Goal: Task Accomplishment & Management: Use online tool/utility

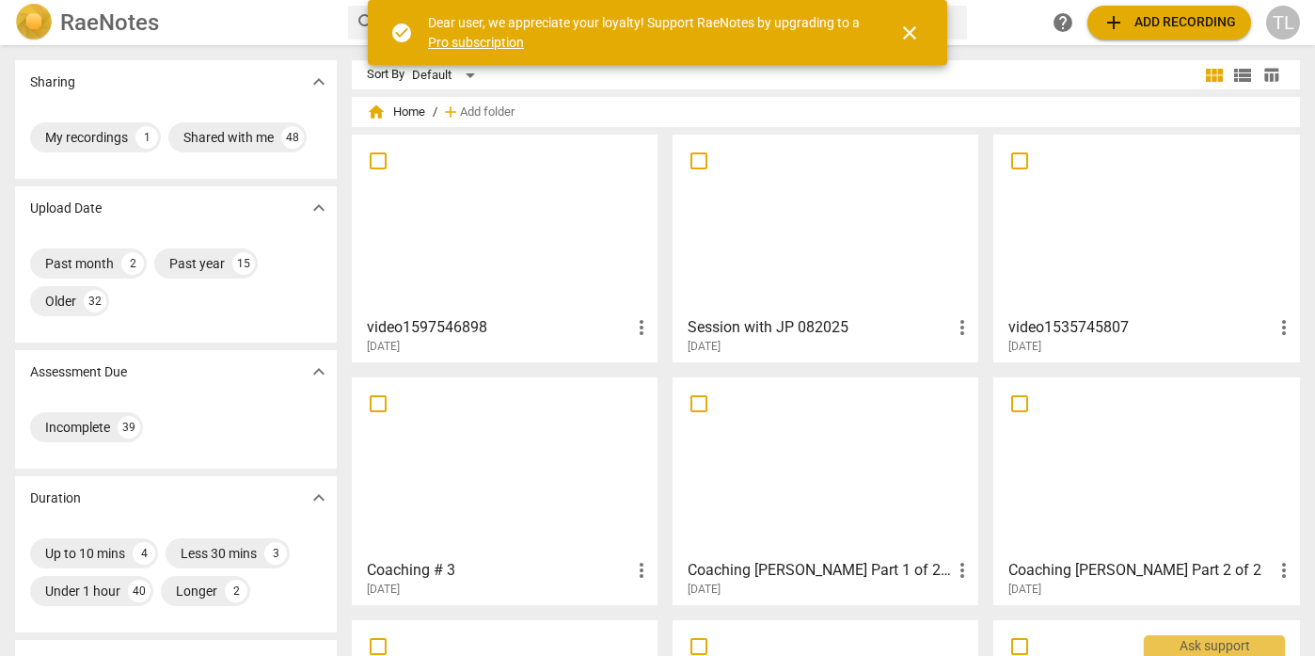
click at [586, 271] on div at bounding box center [504, 224] width 293 height 166
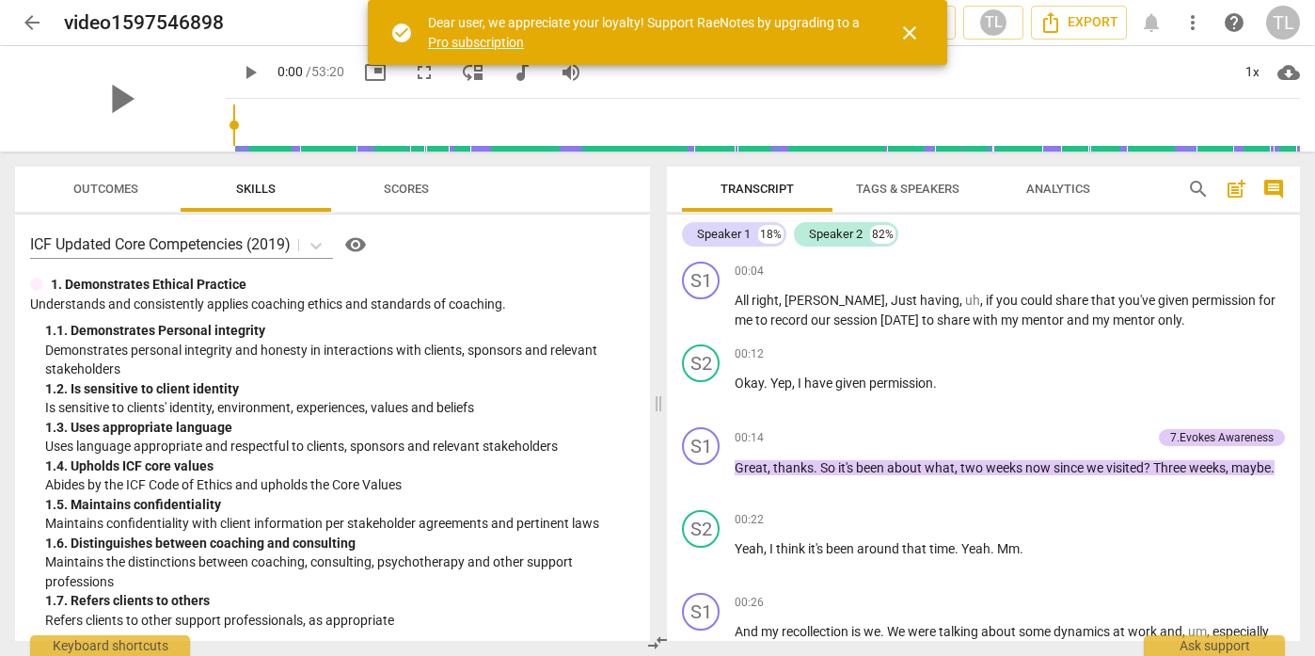
click at [913, 33] on span "close" at bounding box center [909, 33] width 23 height 23
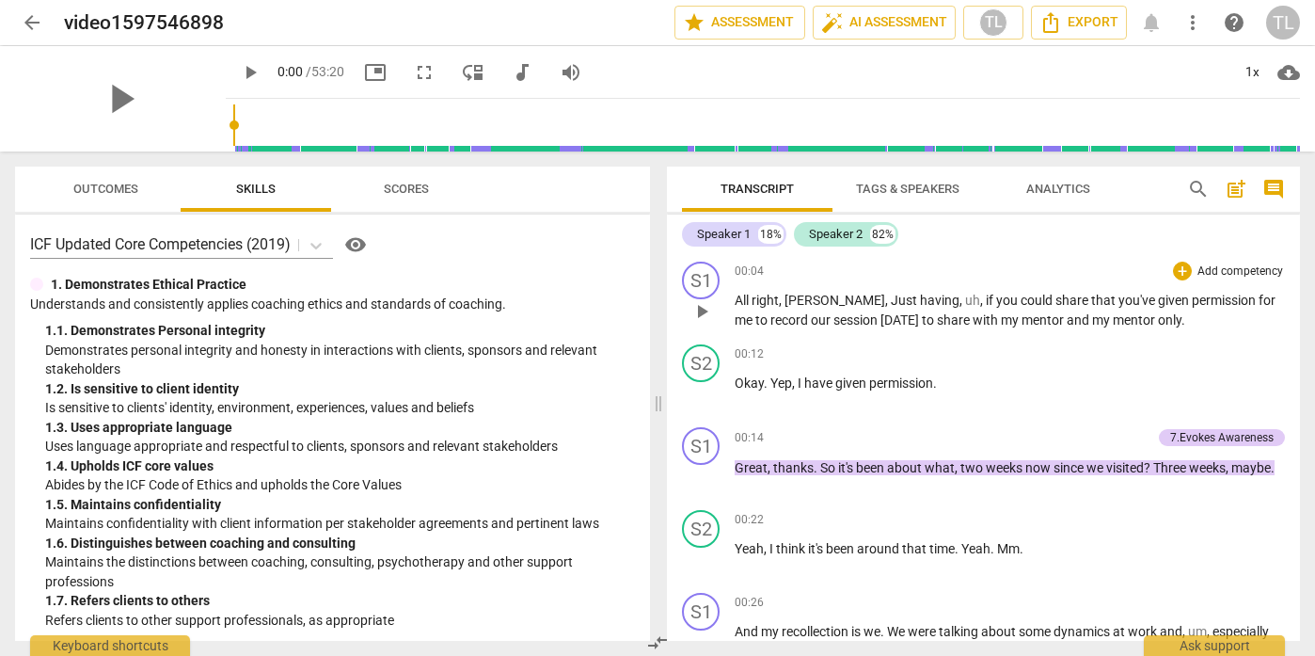
click at [1218, 271] on p "Add competency" at bounding box center [1239, 271] width 89 height 17
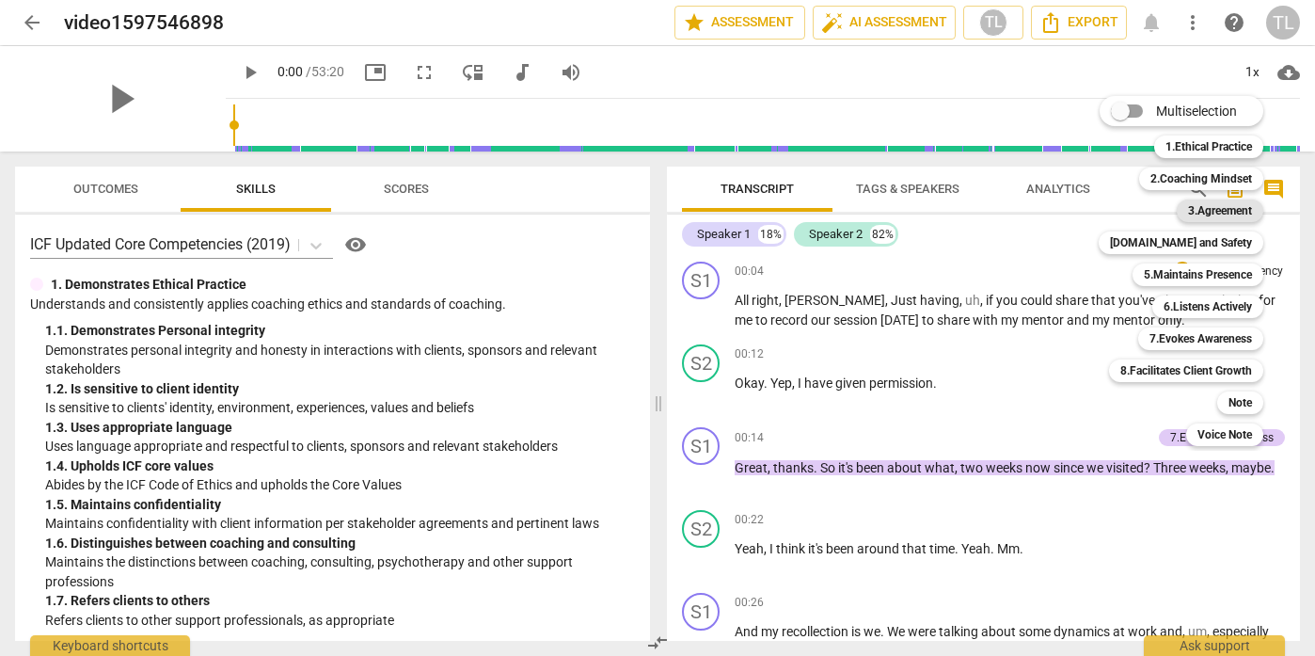
click at [1214, 211] on b "3.Agreement" at bounding box center [1220, 210] width 64 height 23
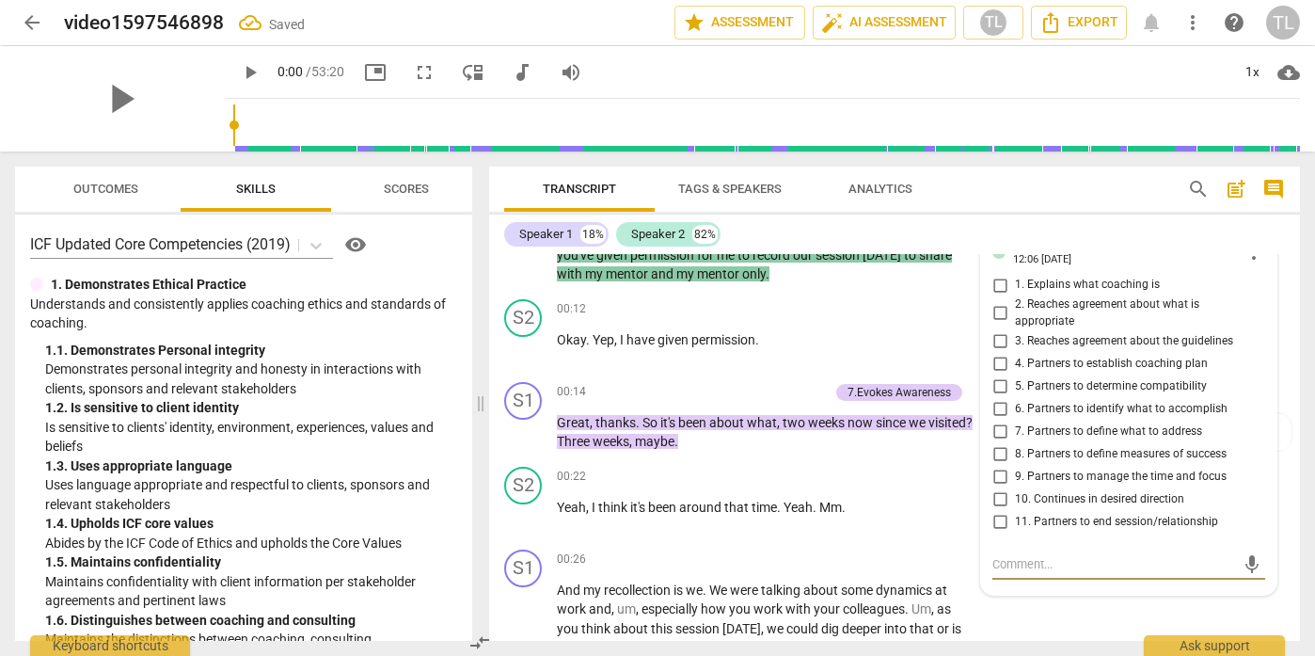
scroll to position [67, 0]
click at [756, 24] on span "star Assessment" at bounding box center [740, 22] width 114 height 23
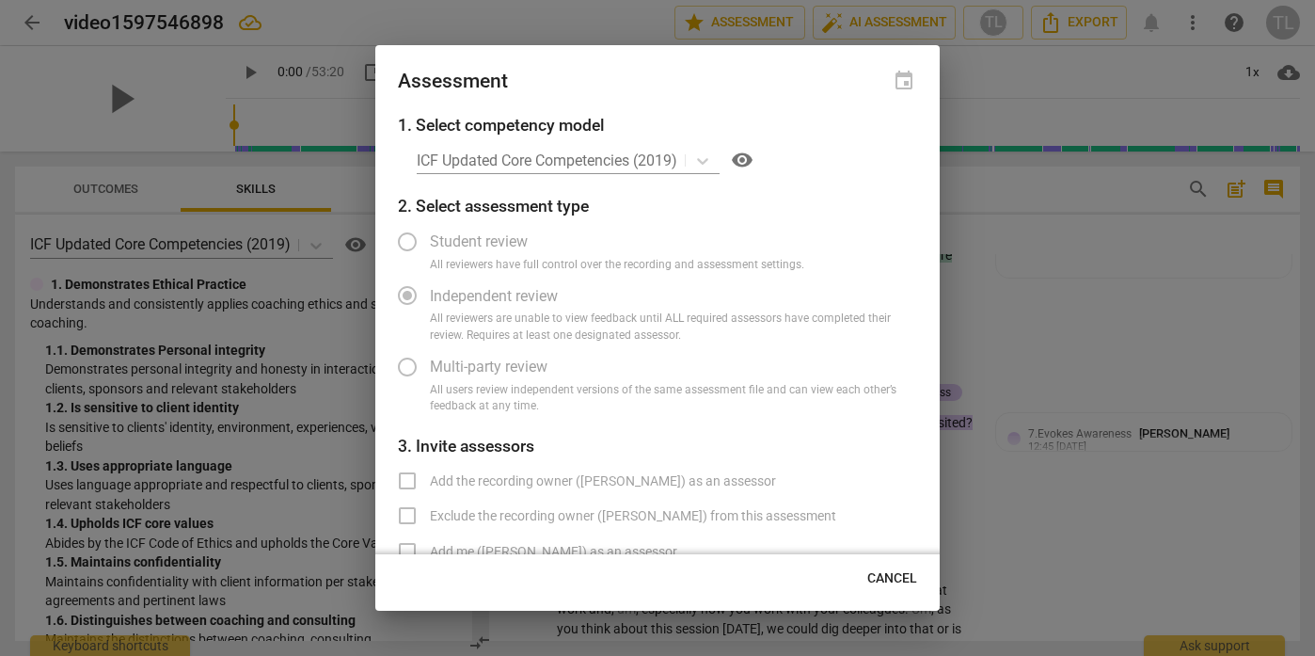
click at [1087, 214] on div at bounding box center [657, 328] width 1315 height 656
radio input "false"
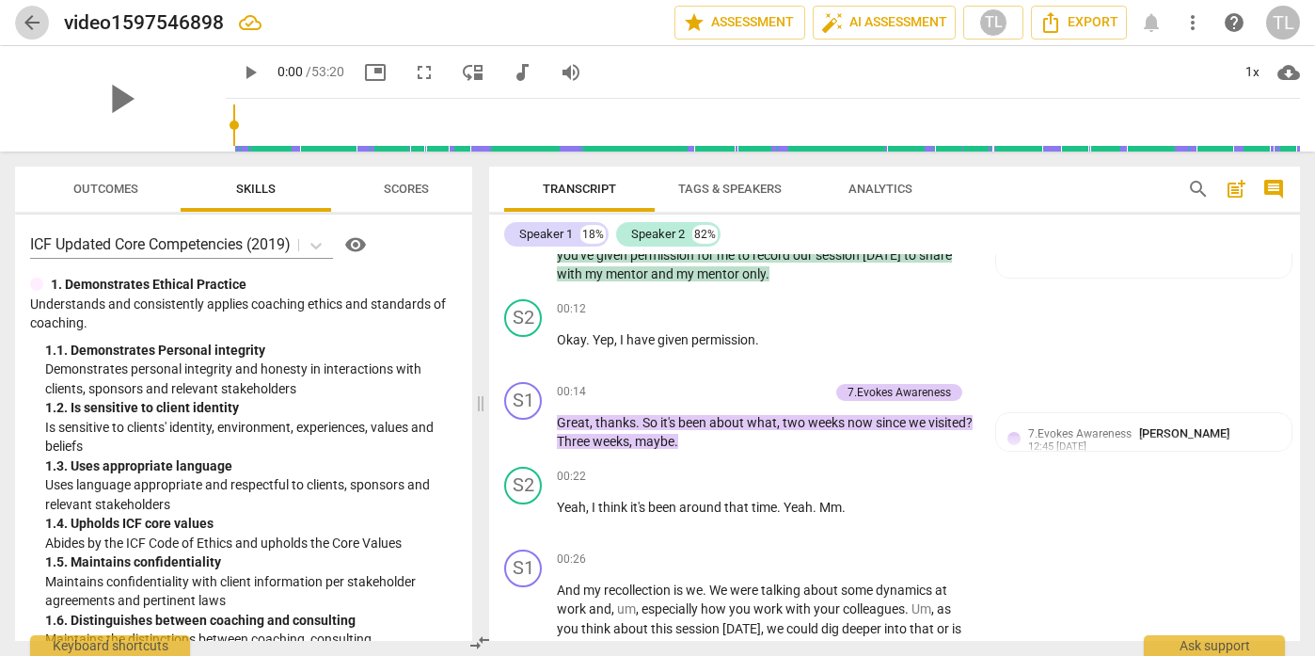
click at [29, 17] on span "arrow_back" at bounding box center [32, 22] width 23 height 23
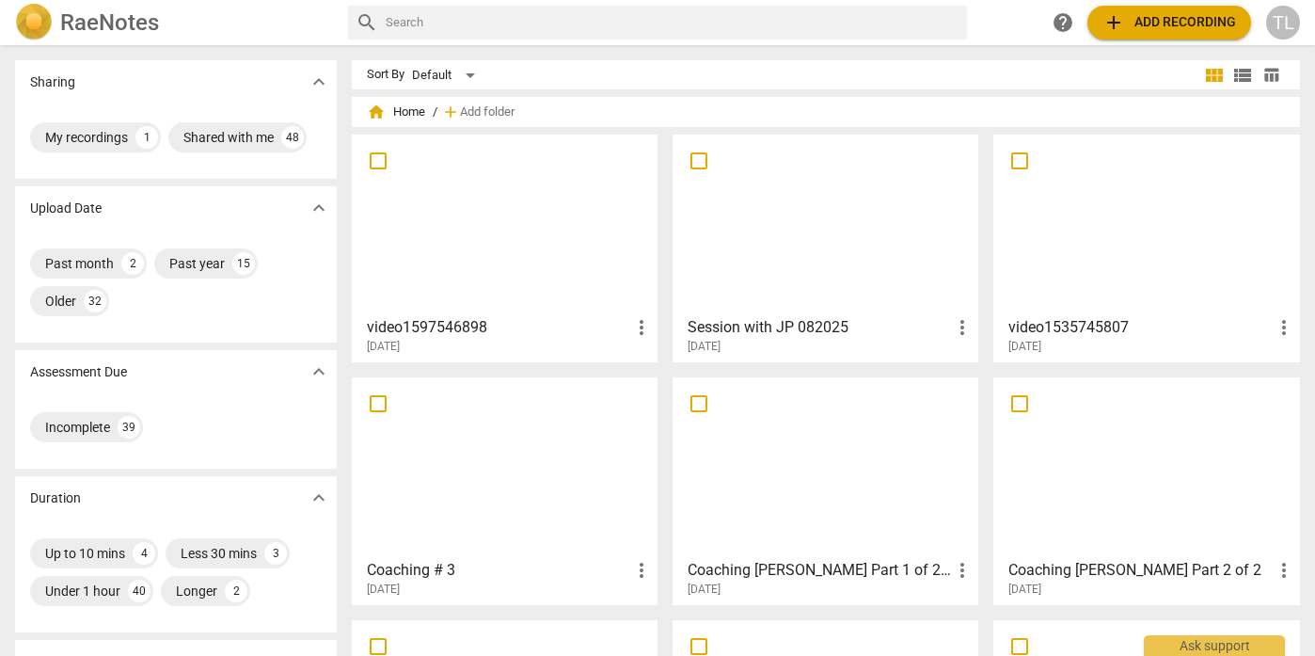
click at [505, 269] on div at bounding box center [504, 224] width 293 height 166
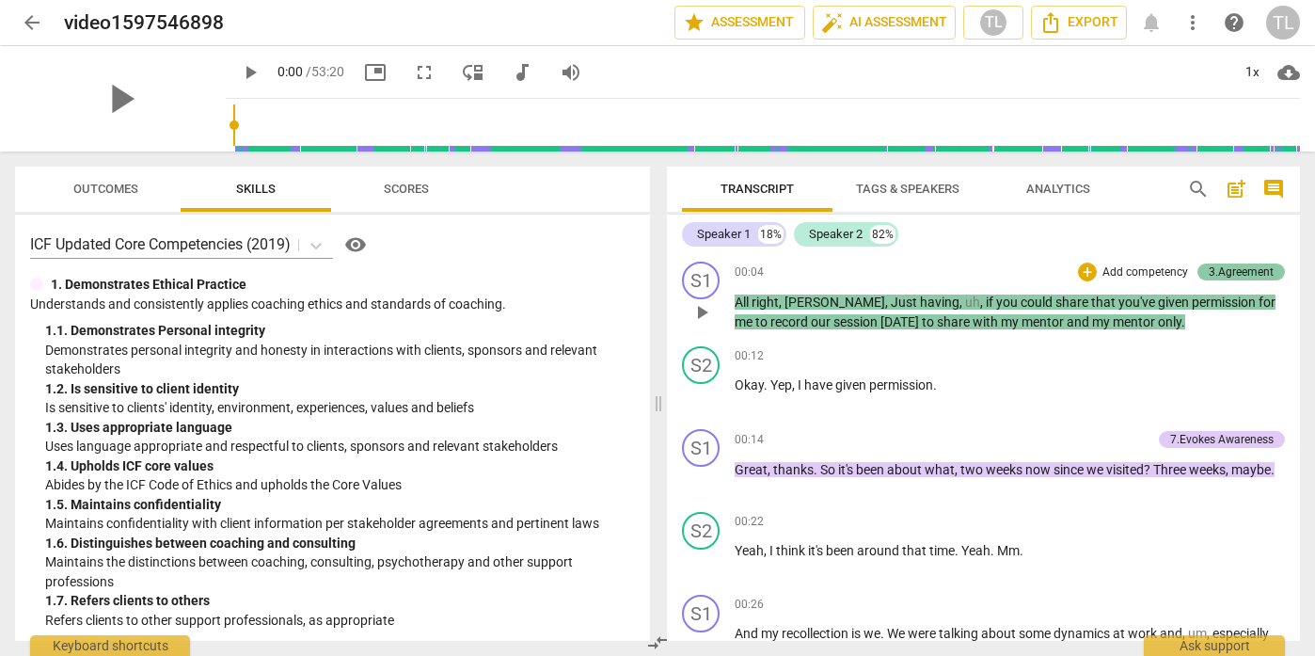
click at [1236, 269] on div "3.Agreement" at bounding box center [1241, 271] width 65 height 17
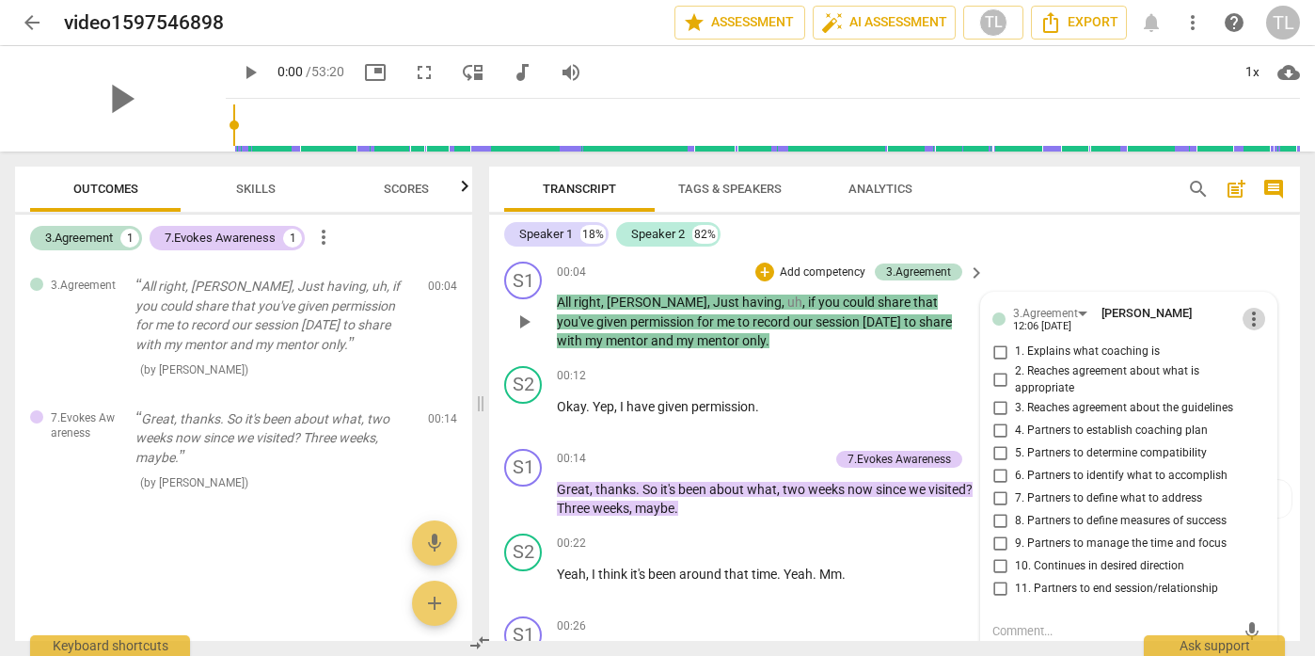
click at [1252, 319] on span "more_vert" at bounding box center [1253, 319] width 23 height 23
click at [1261, 349] on li "Delete" at bounding box center [1266, 354] width 65 height 36
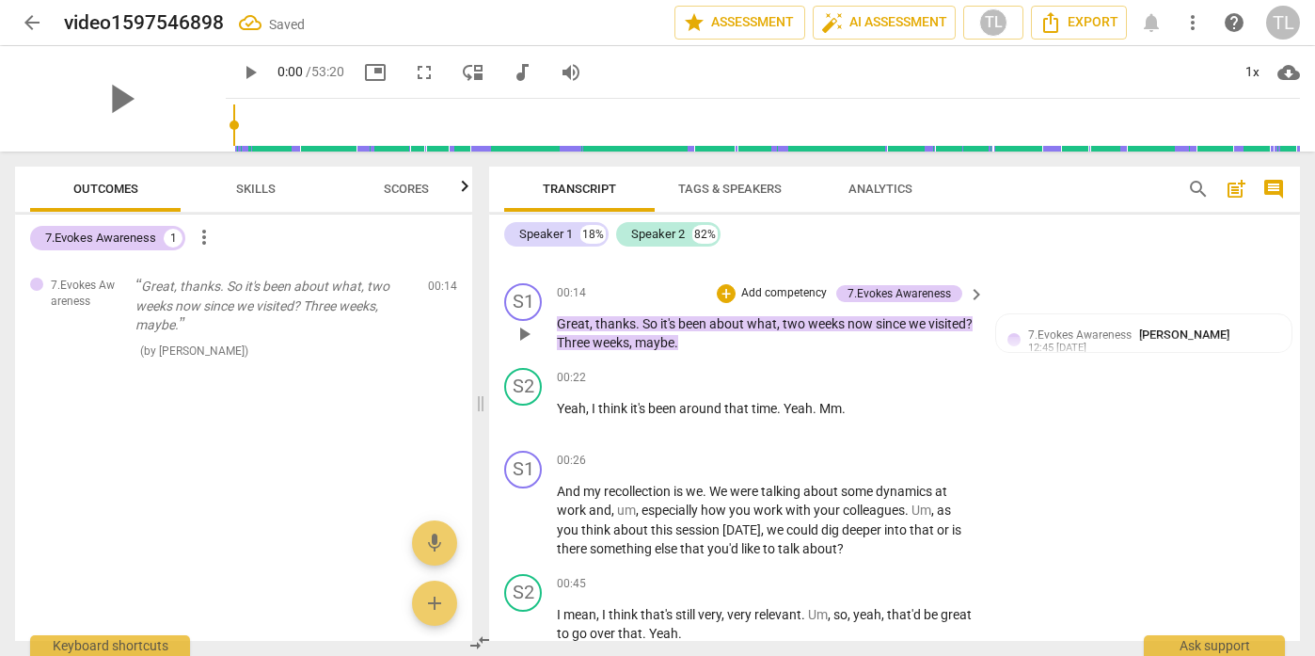
scroll to position [200, 0]
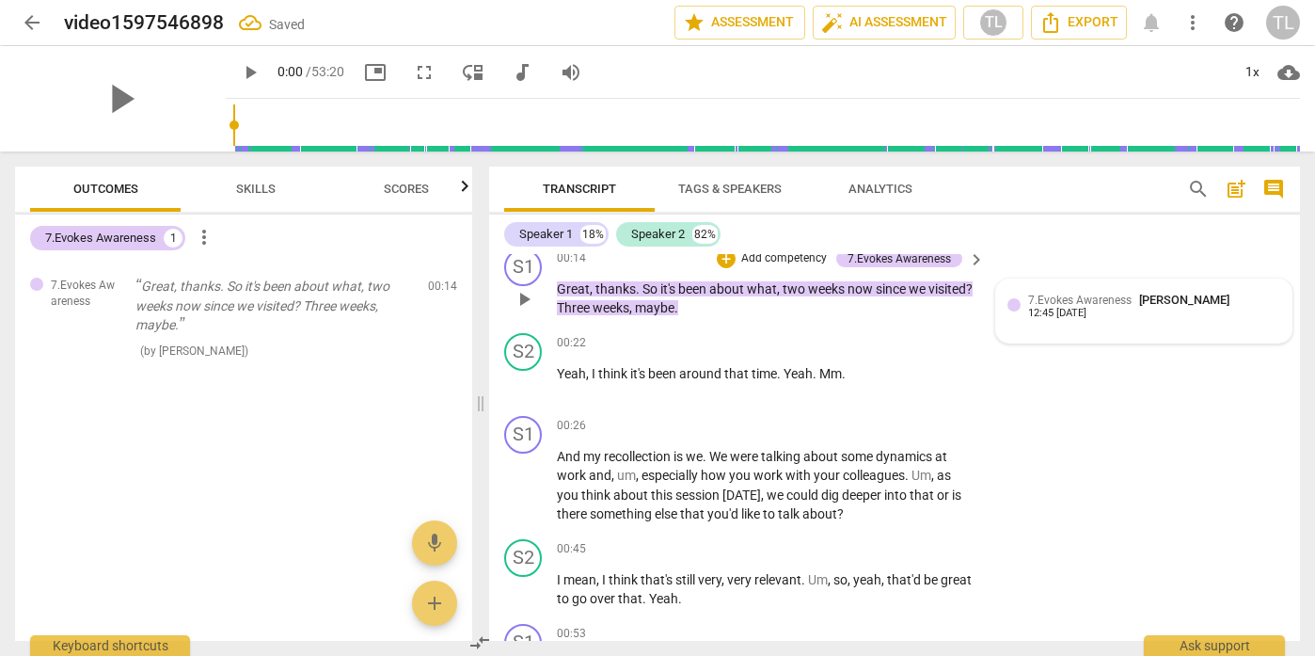
click at [1093, 303] on span "7.Evokes Awareness" at bounding box center [1079, 299] width 103 height 13
